Goal: Task Accomplishment & Management: Complete application form

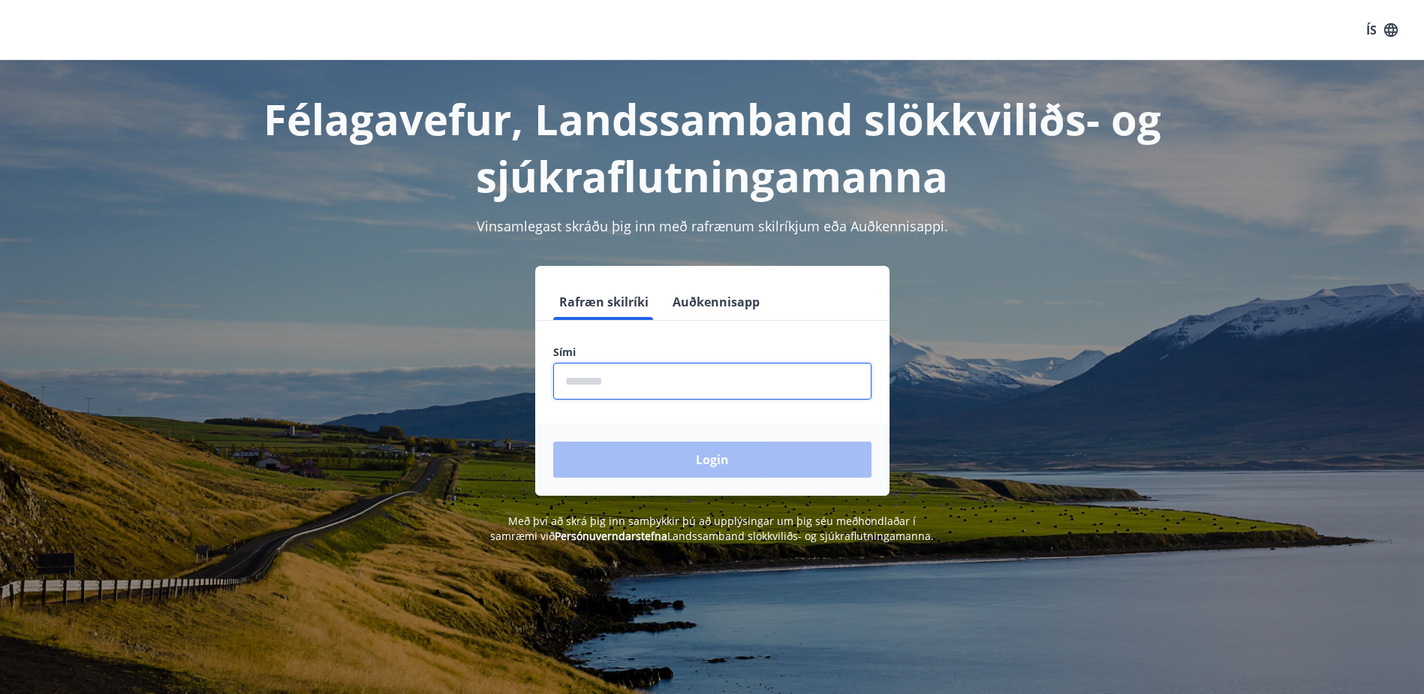
click at [637, 384] on input "phone" at bounding box center [712, 381] width 318 height 37
type input "********"
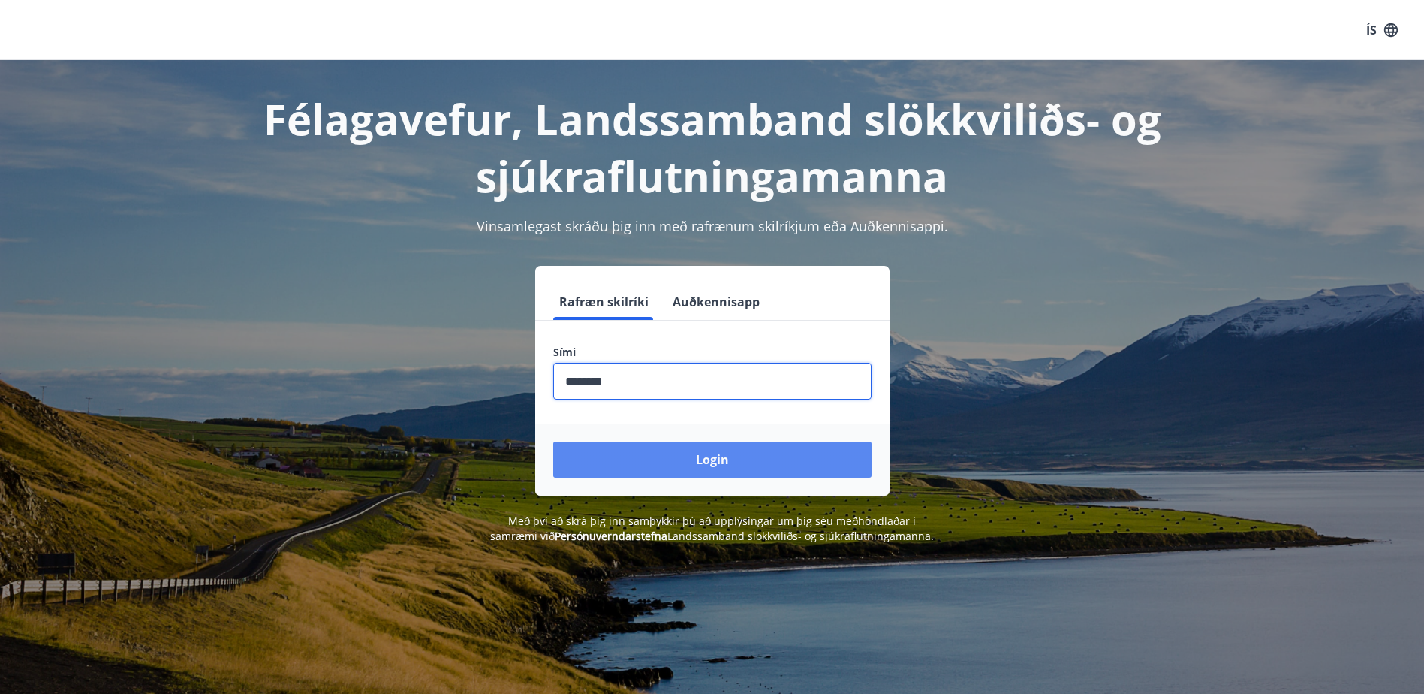
click at [719, 464] on button "Login" at bounding box center [712, 459] width 318 height 36
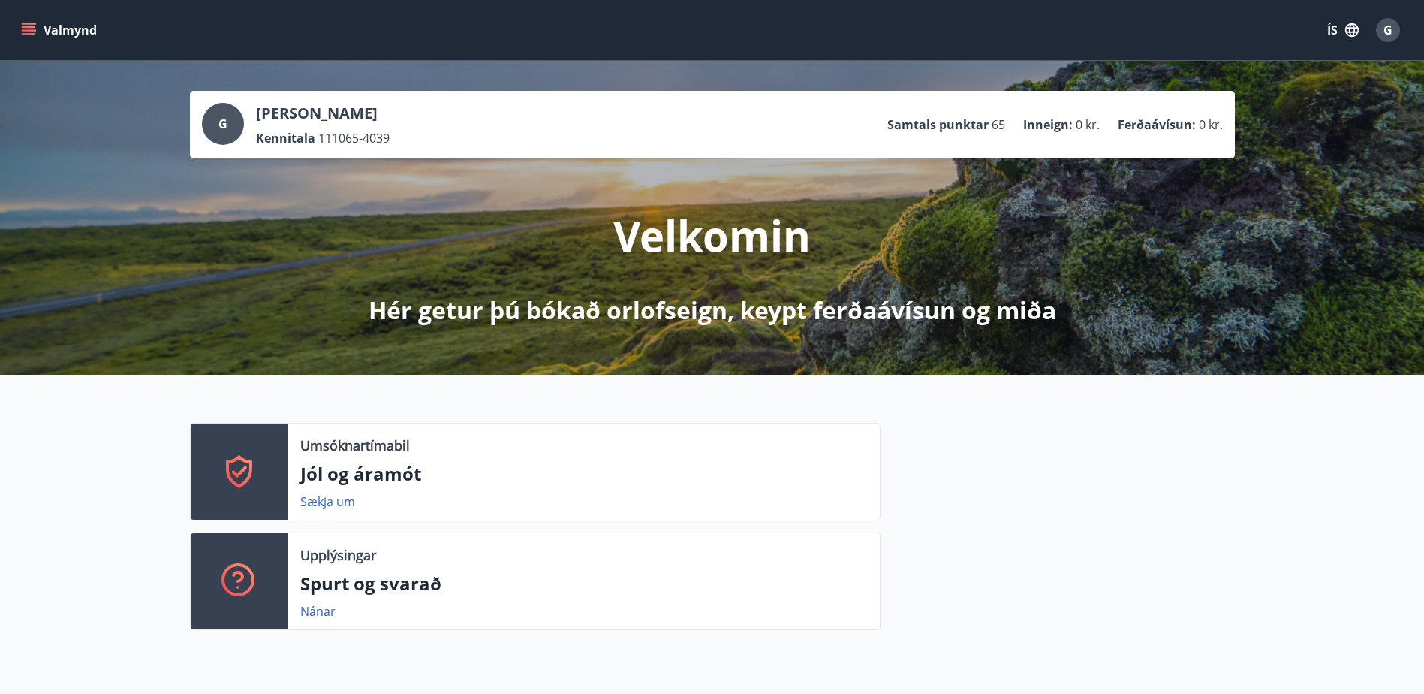
click at [20, 24] on button "Valmynd" at bounding box center [60, 30] width 85 height 27
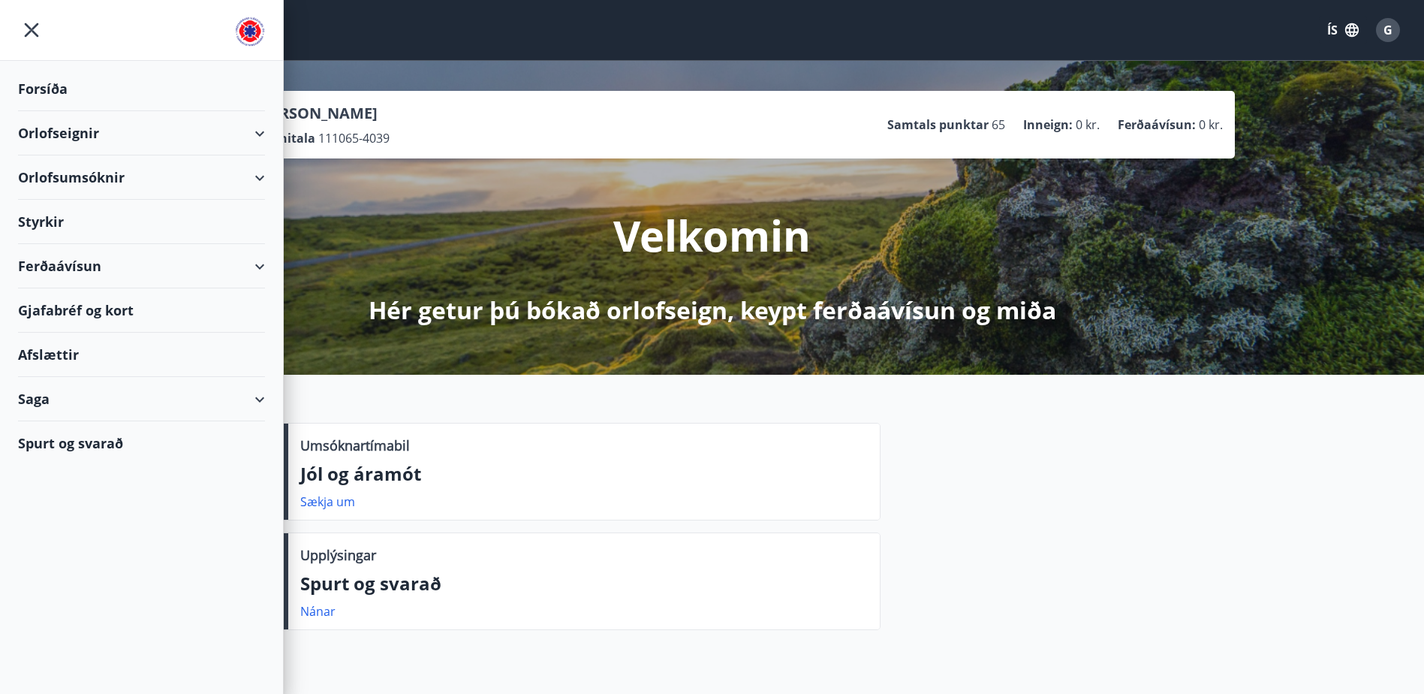
click at [52, 223] on div "Styrkir" at bounding box center [141, 222] width 247 height 44
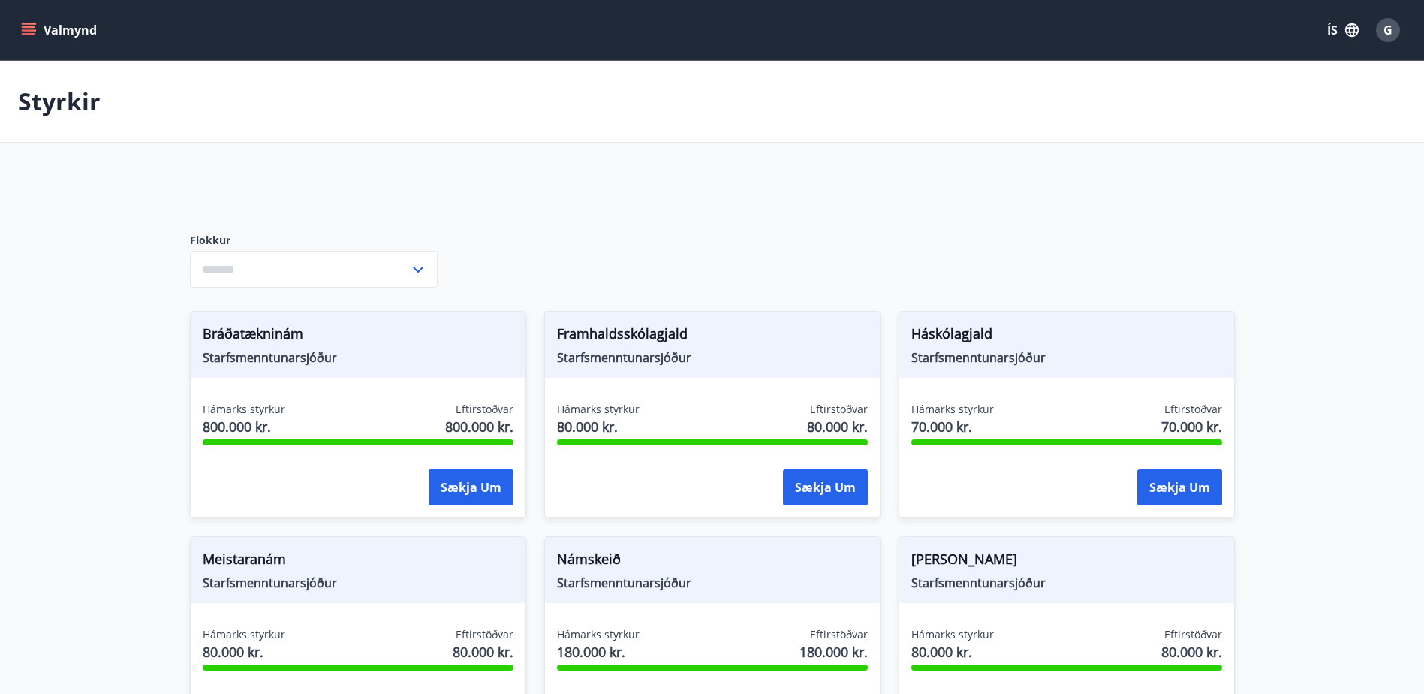
type input "***"
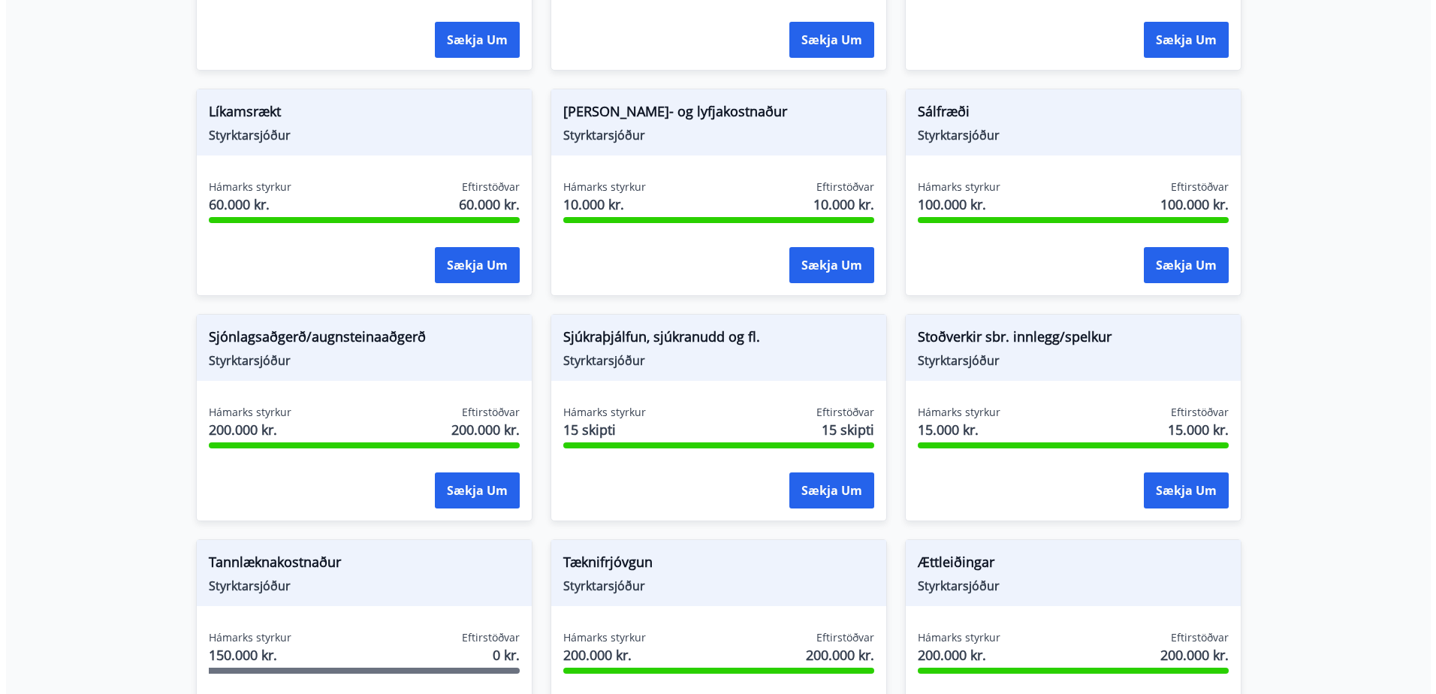
scroll to position [1351, 0]
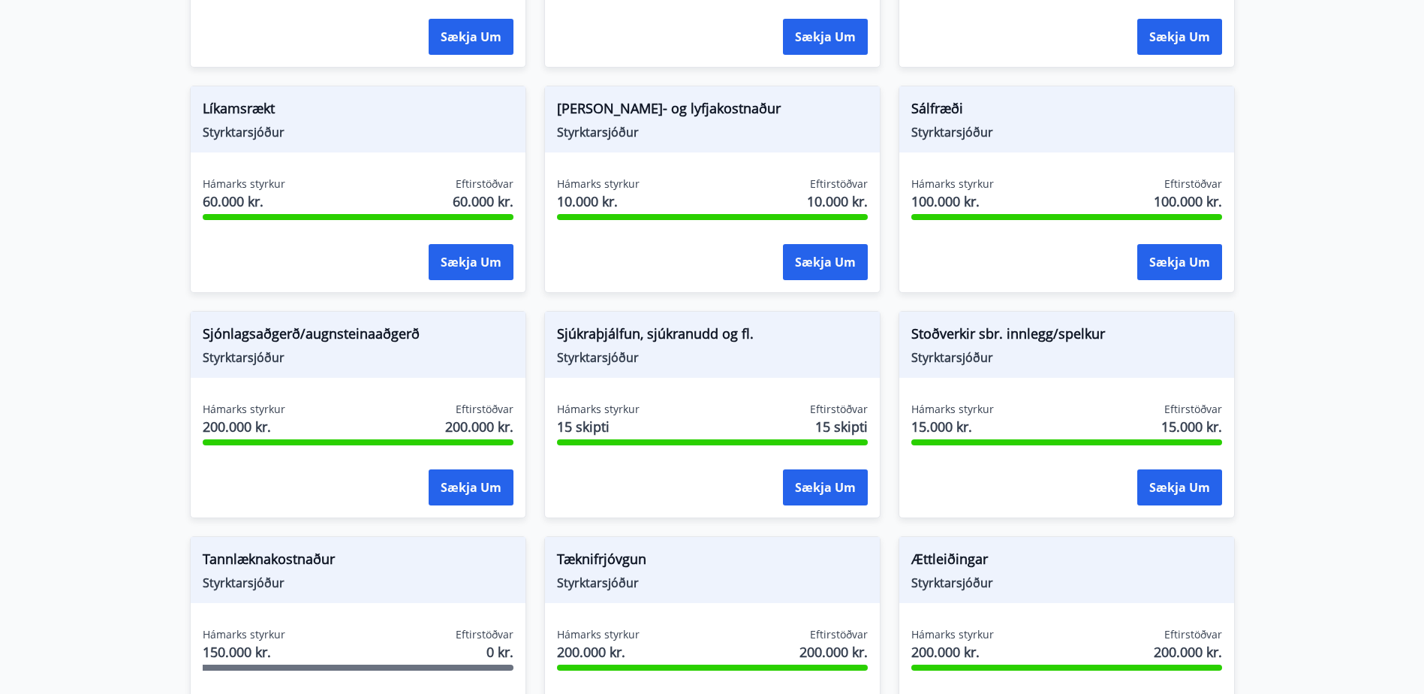
click at [647, 332] on span "Sjúkraþjálfun, sjúkranudd og fl." at bounding box center [712, 337] width 311 height 26
click at [833, 493] on button "Sækja um" at bounding box center [825, 487] width 85 height 36
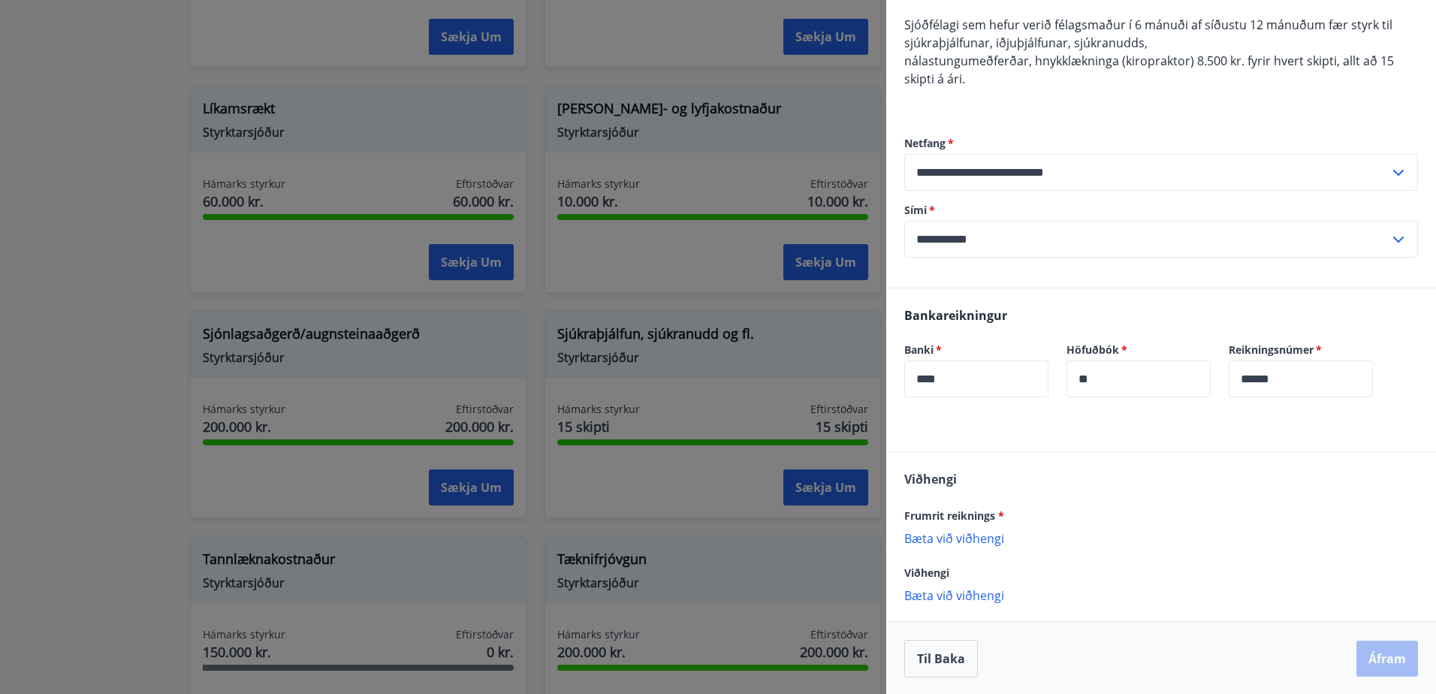
scroll to position [144, 0]
click at [969, 538] on p "Bæta við viðhengi" at bounding box center [1161, 536] width 514 height 15
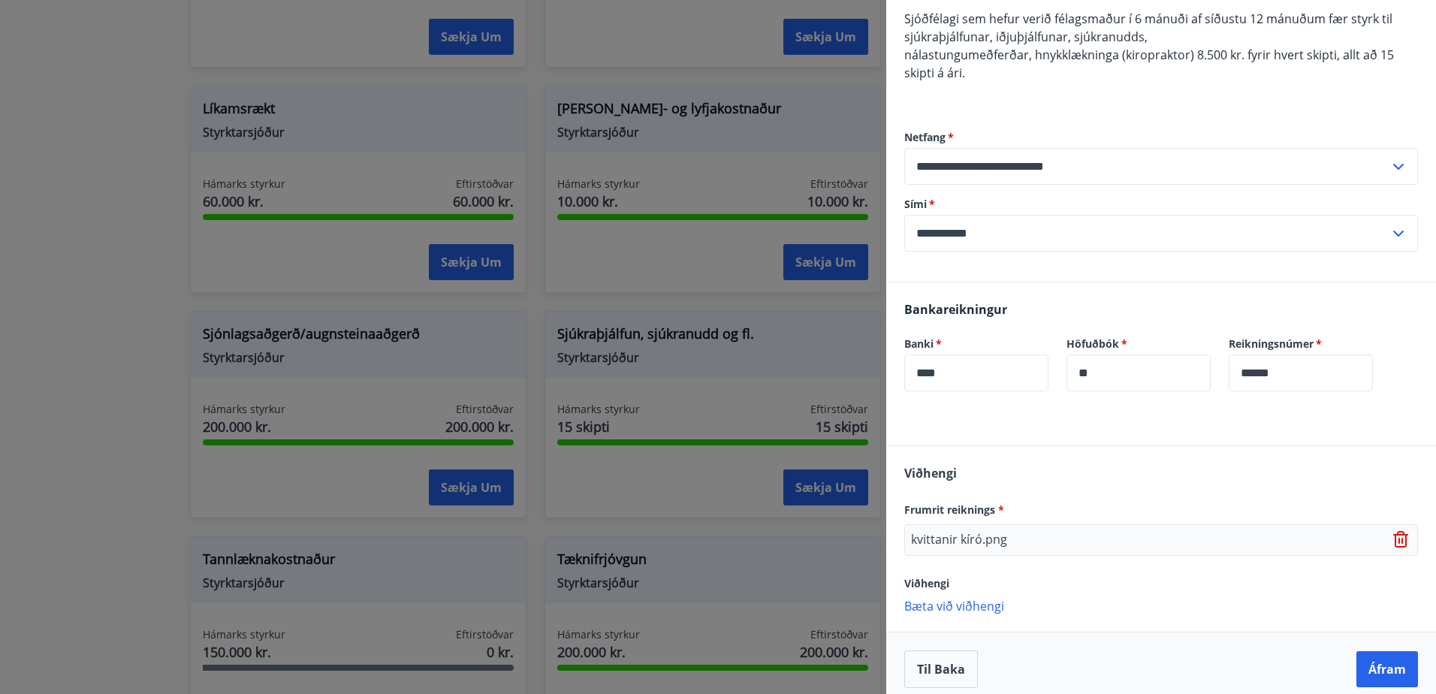
scroll to position [161, 0]
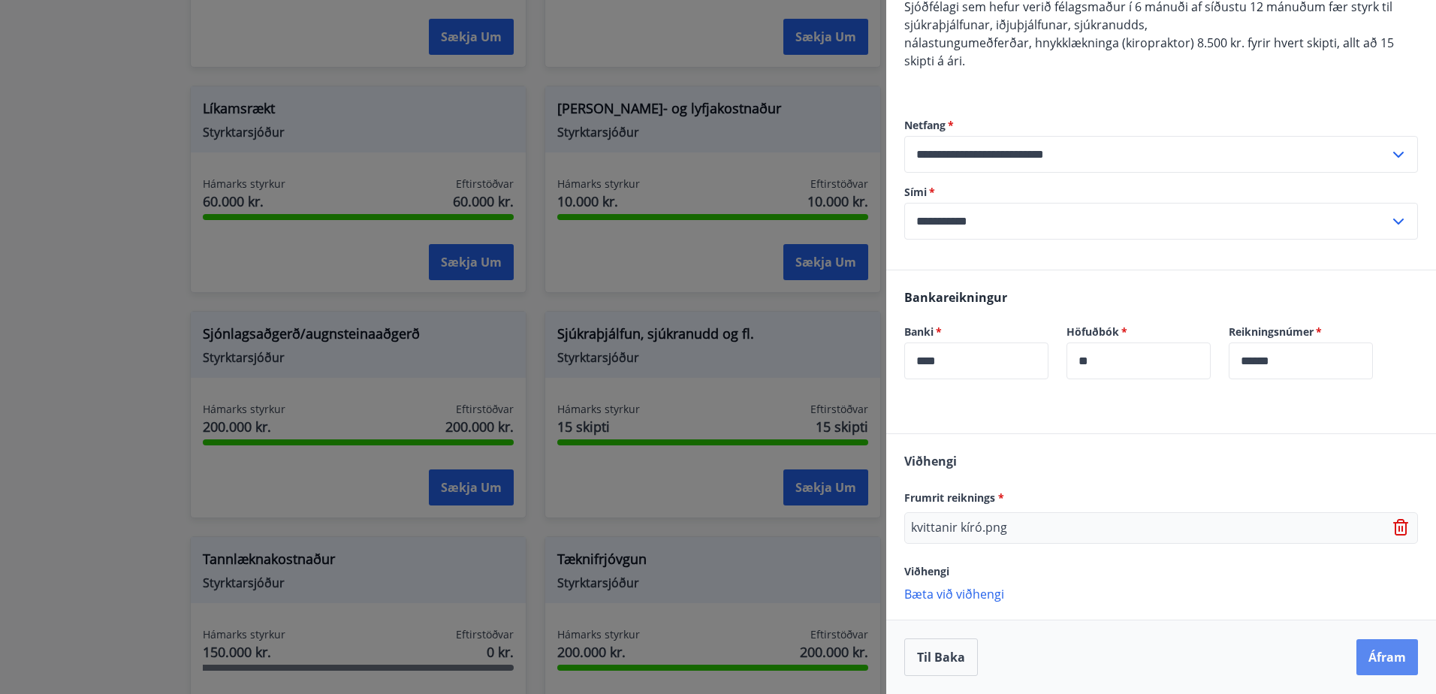
click at [1374, 652] on button "Áfram" at bounding box center [1387, 657] width 62 height 36
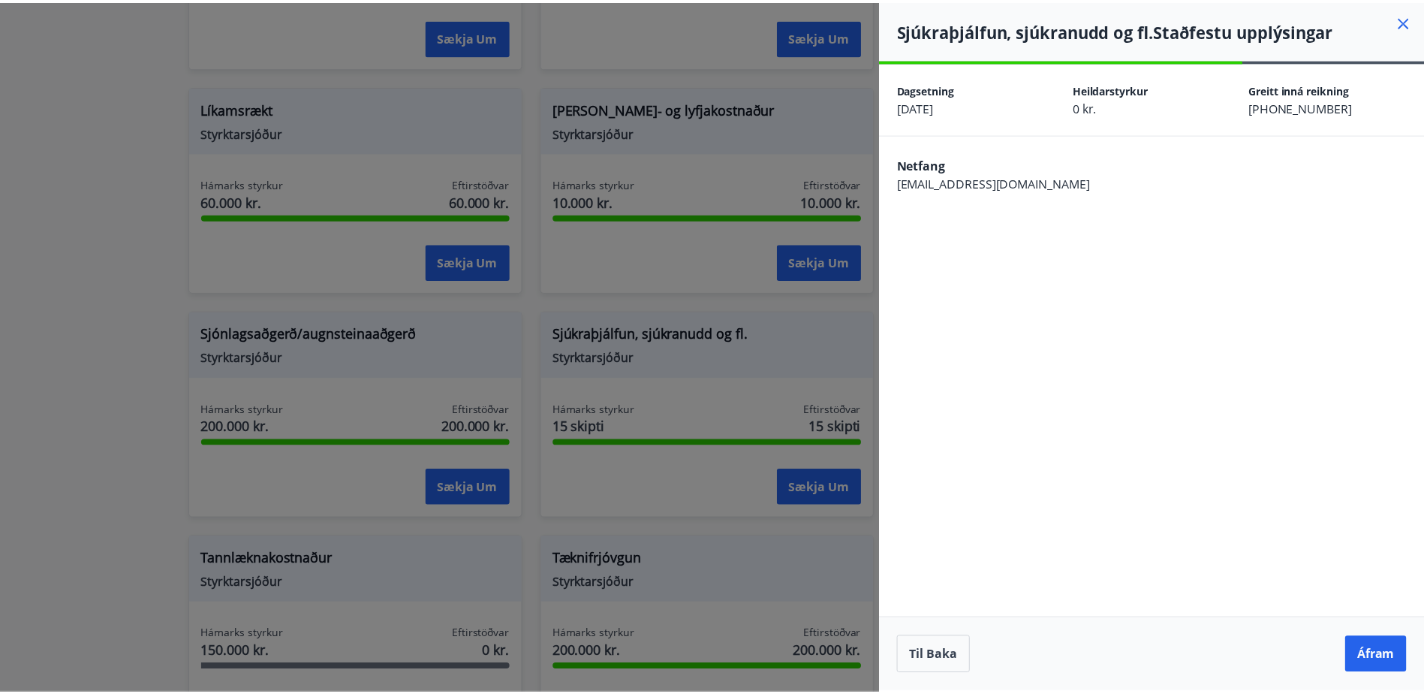
scroll to position [0, 0]
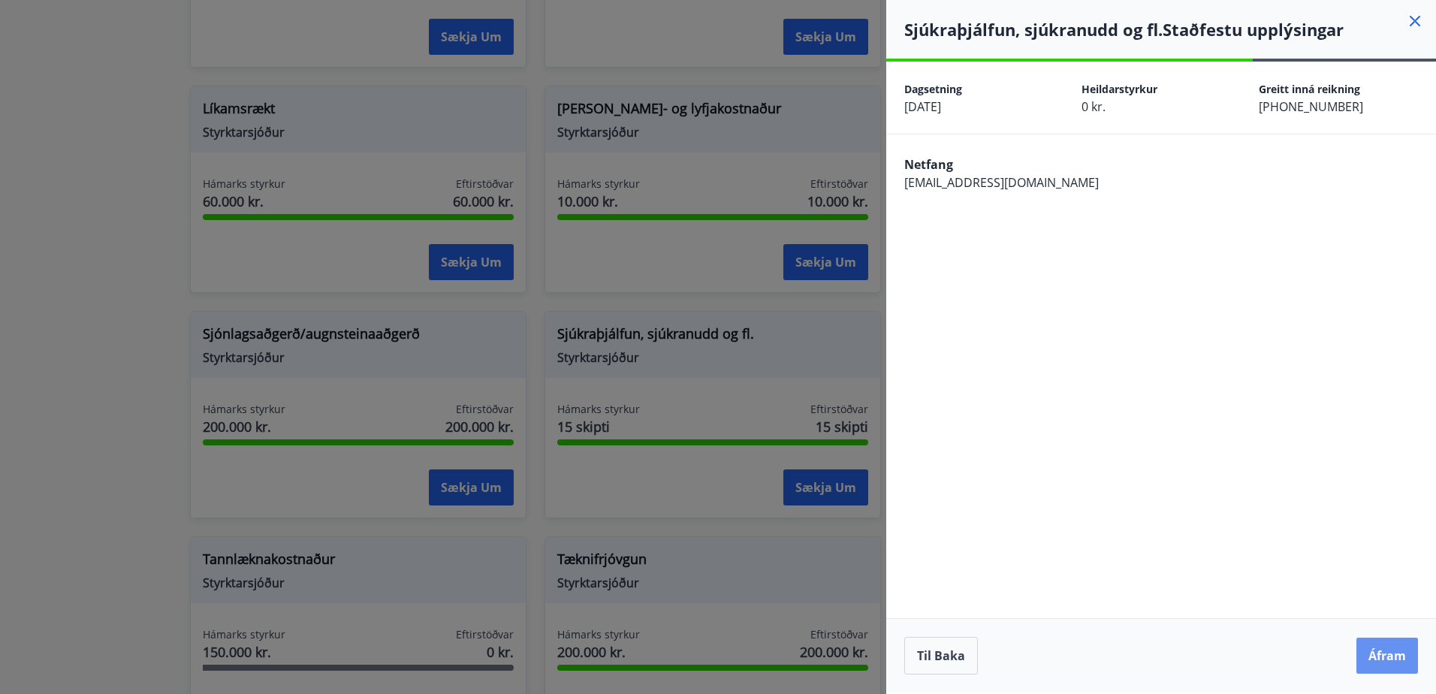
click at [1374, 652] on button "Áfram" at bounding box center [1387, 655] width 62 height 36
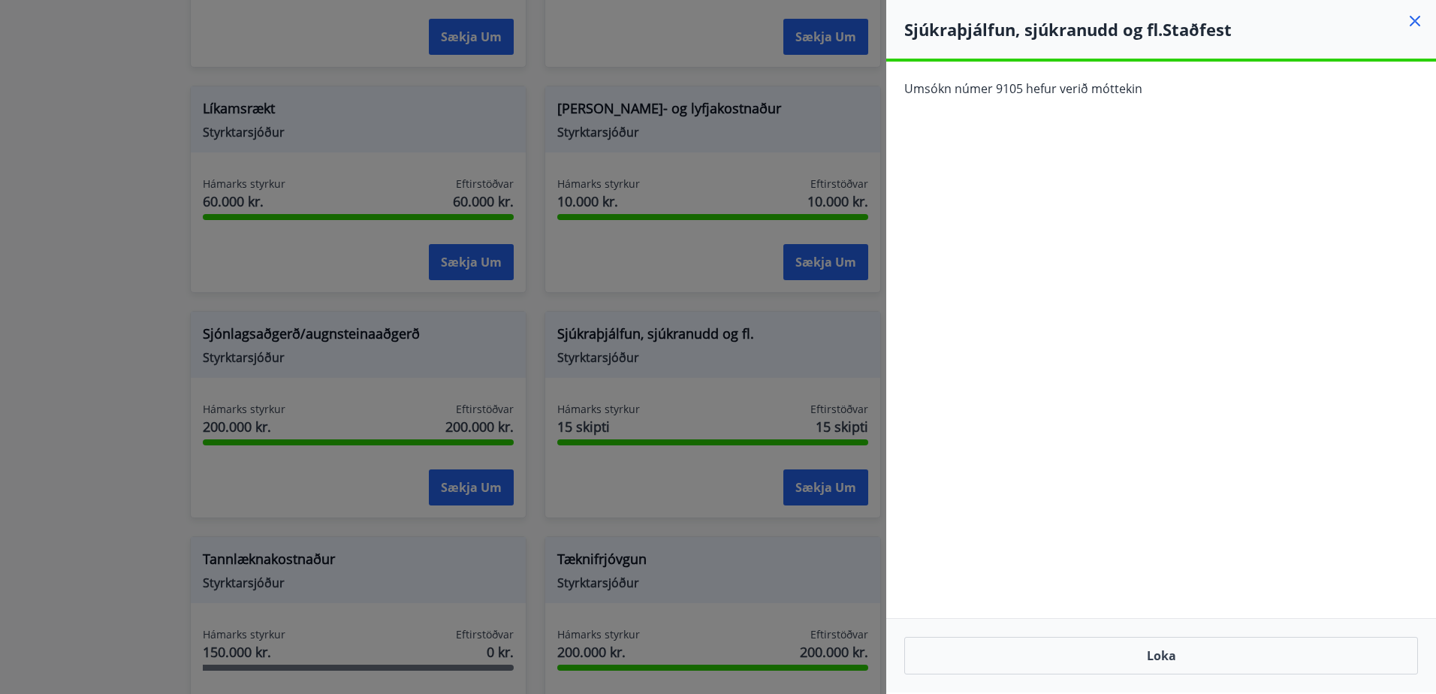
click at [1417, 23] on icon at bounding box center [1414, 21] width 11 height 11
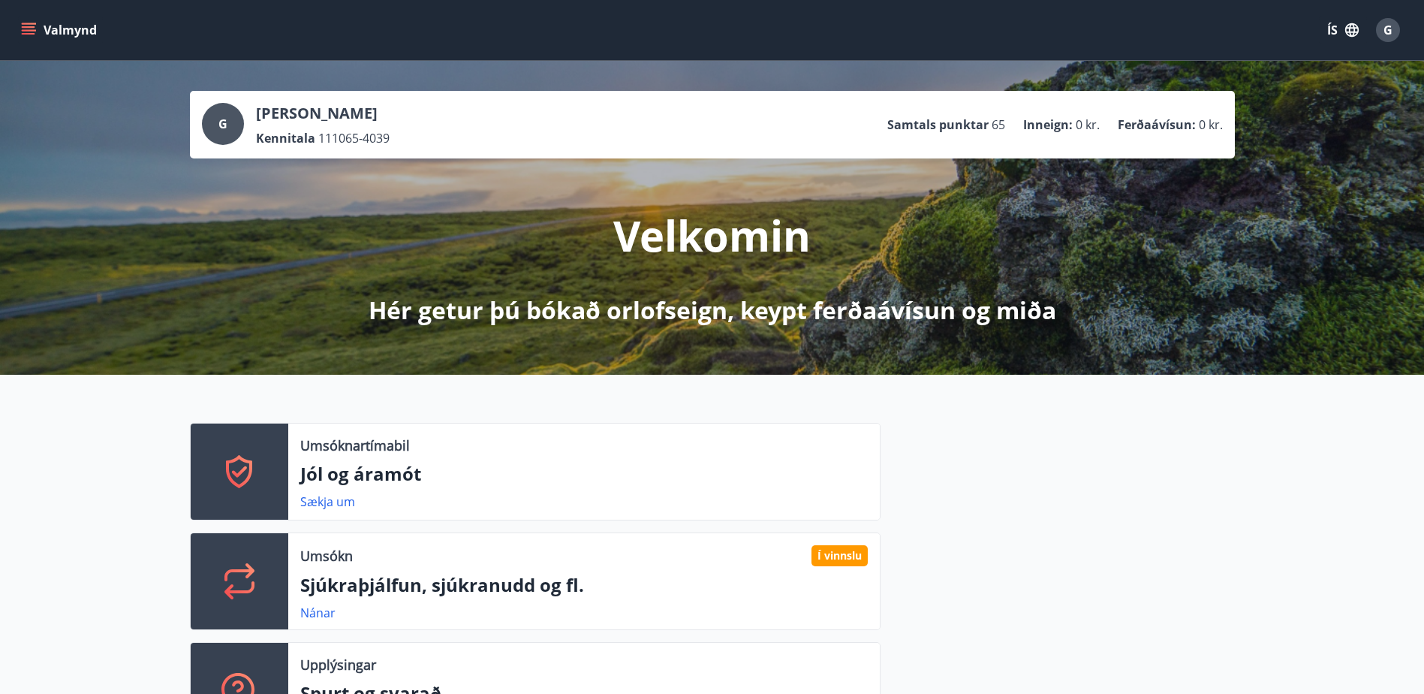
click at [29, 29] on icon "menu" at bounding box center [28, 30] width 15 height 15
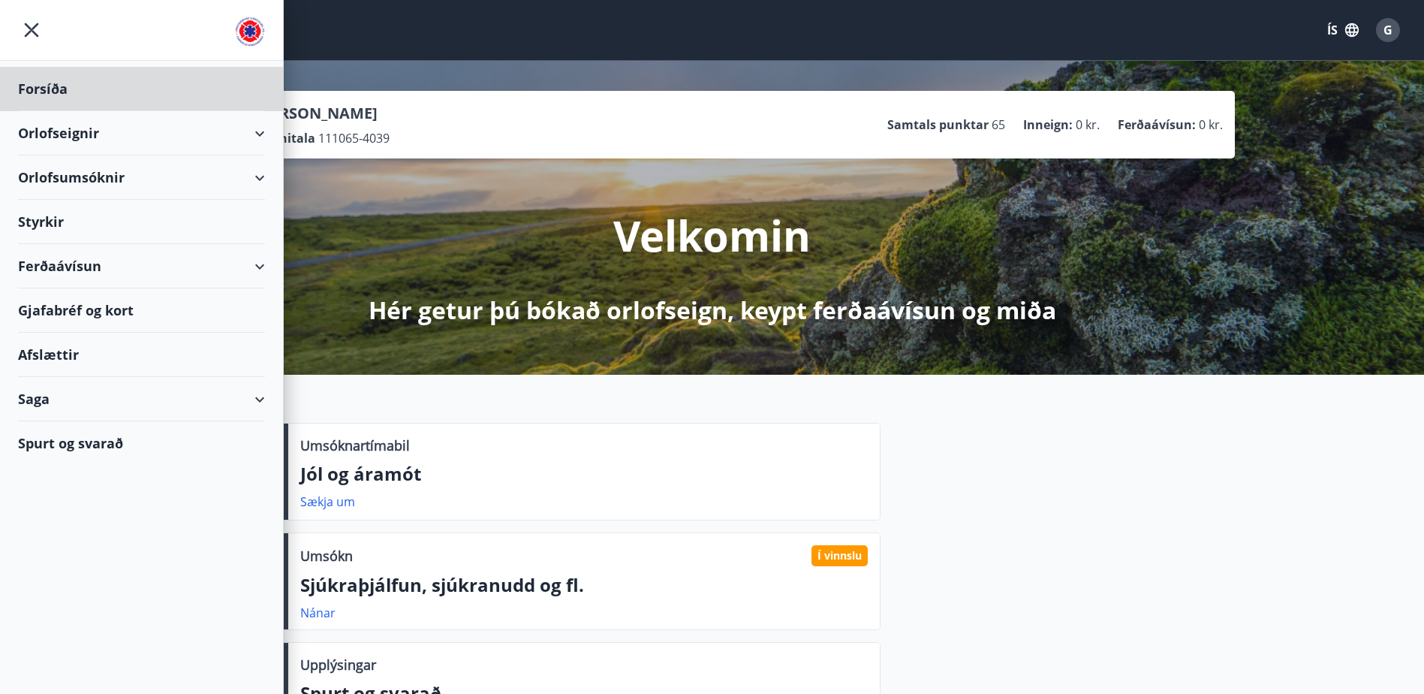
click at [53, 222] on div "Styrkir" at bounding box center [141, 222] width 247 height 44
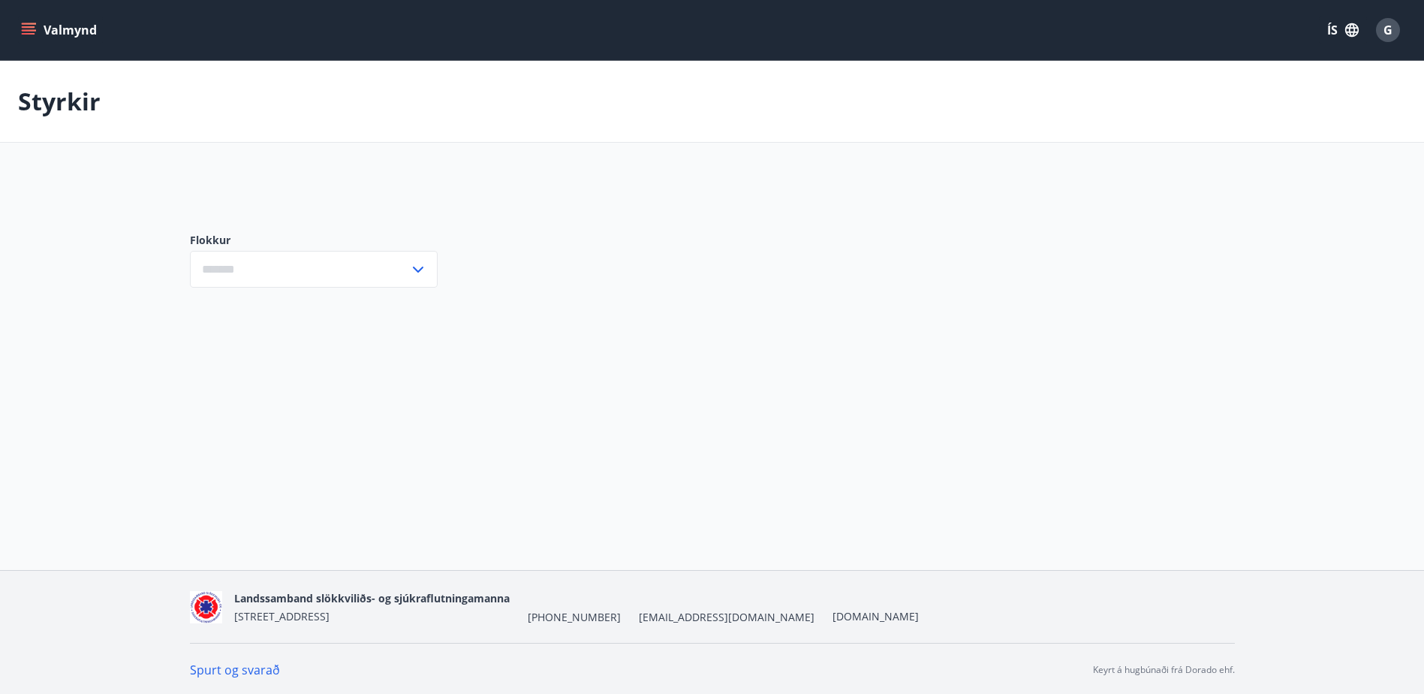
type input "***"
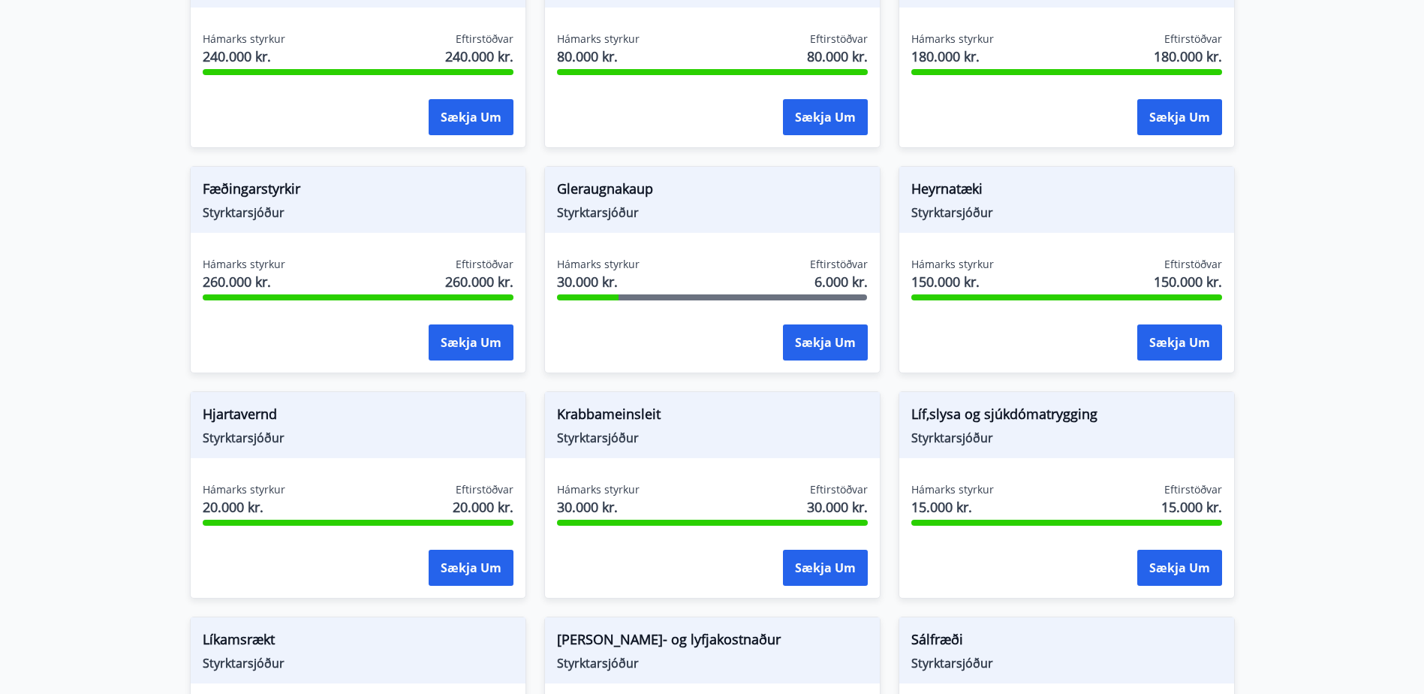
scroll to position [569, 0]
